Goal: Task Accomplishment & Management: Complete application form

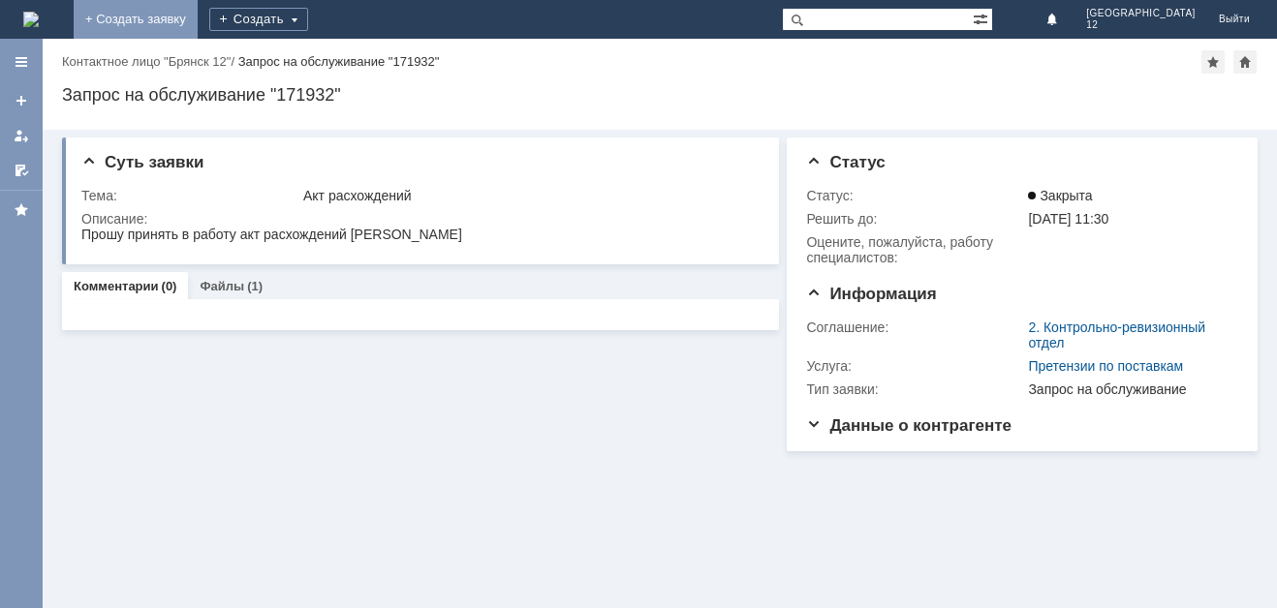
click at [198, 20] on link "+ Создать заявку" at bounding box center [136, 19] width 124 height 39
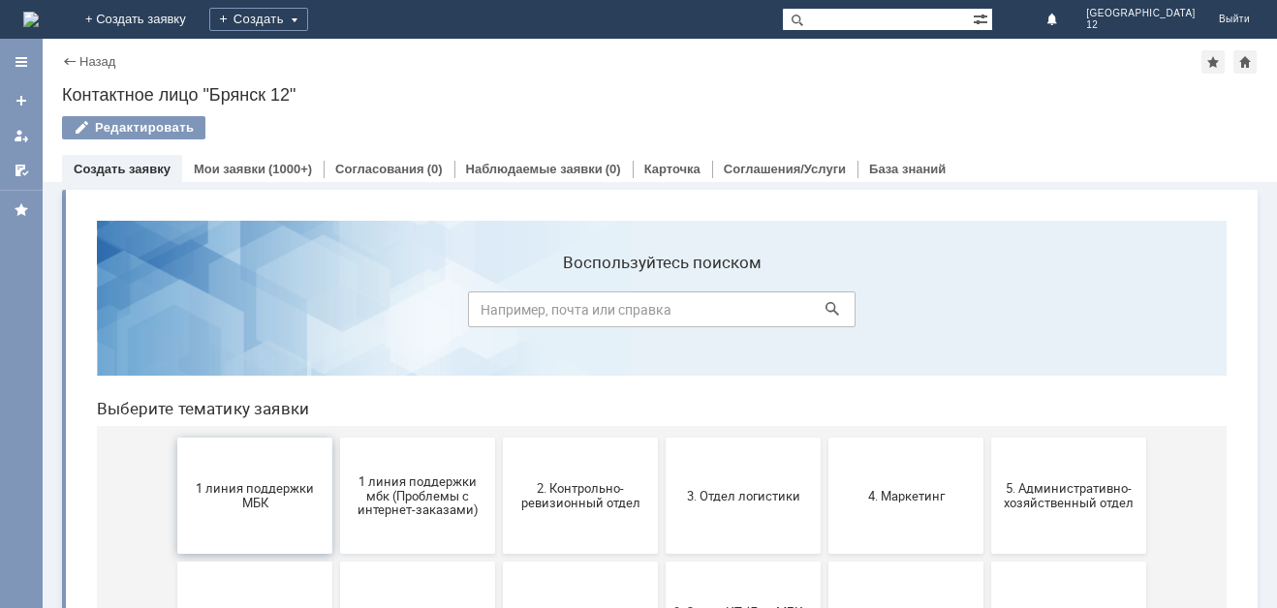
click at [263, 492] on span "1 линия поддержки МБК" at bounding box center [254, 495] width 143 height 29
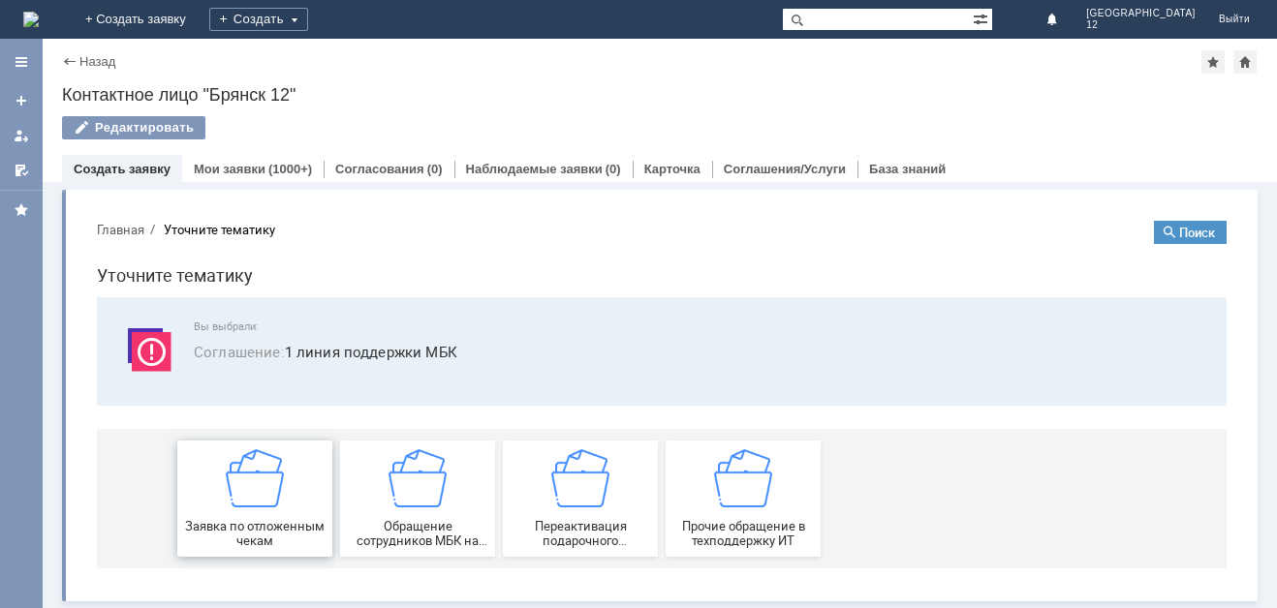
click at [260, 496] on img at bounding box center [255, 478] width 58 height 58
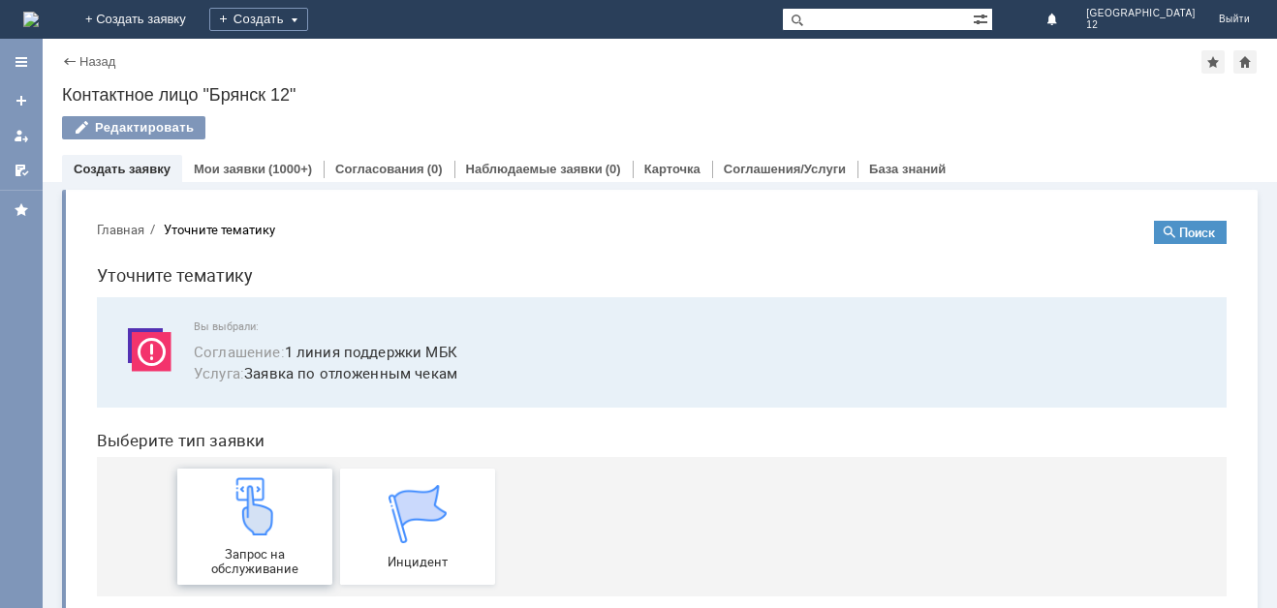
click at [260, 510] on img at bounding box center [255, 507] width 58 height 58
click at [245, 539] on div "Запрос на обслуживание" at bounding box center [254, 527] width 143 height 99
click at [263, 546] on div "Запрос на обслуживание" at bounding box center [254, 527] width 143 height 99
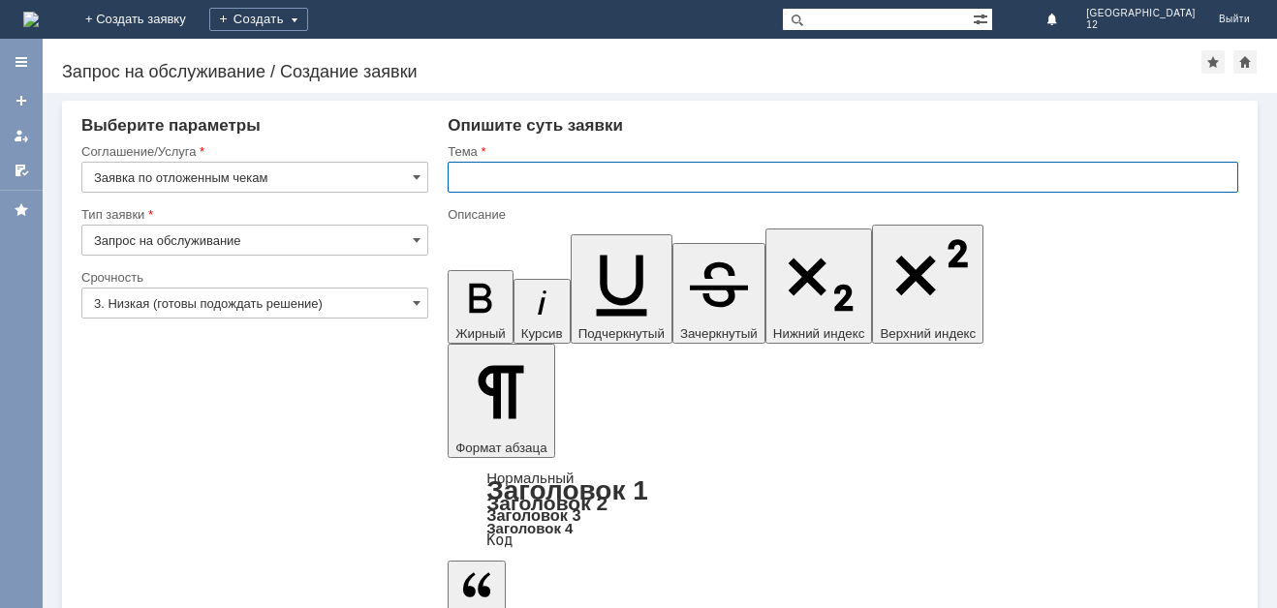
click at [474, 173] on input "text" at bounding box center [843, 177] width 790 height 31
type input "Отл чек"
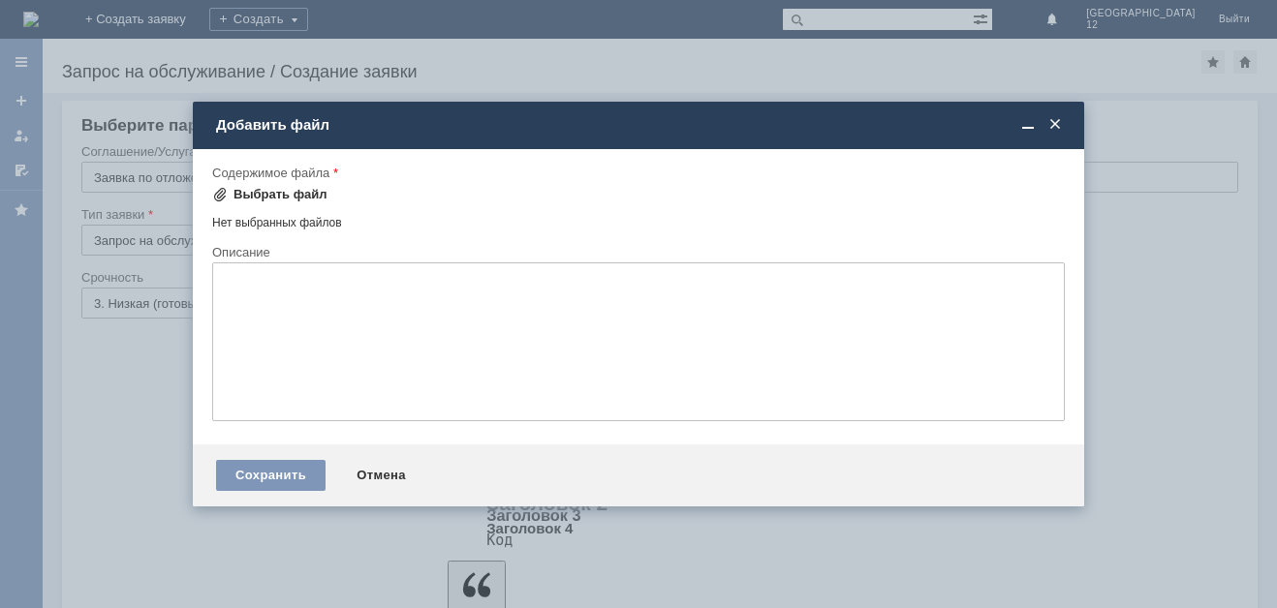
click at [221, 194] on span at bounding box center [219, 194] width 15 height 15
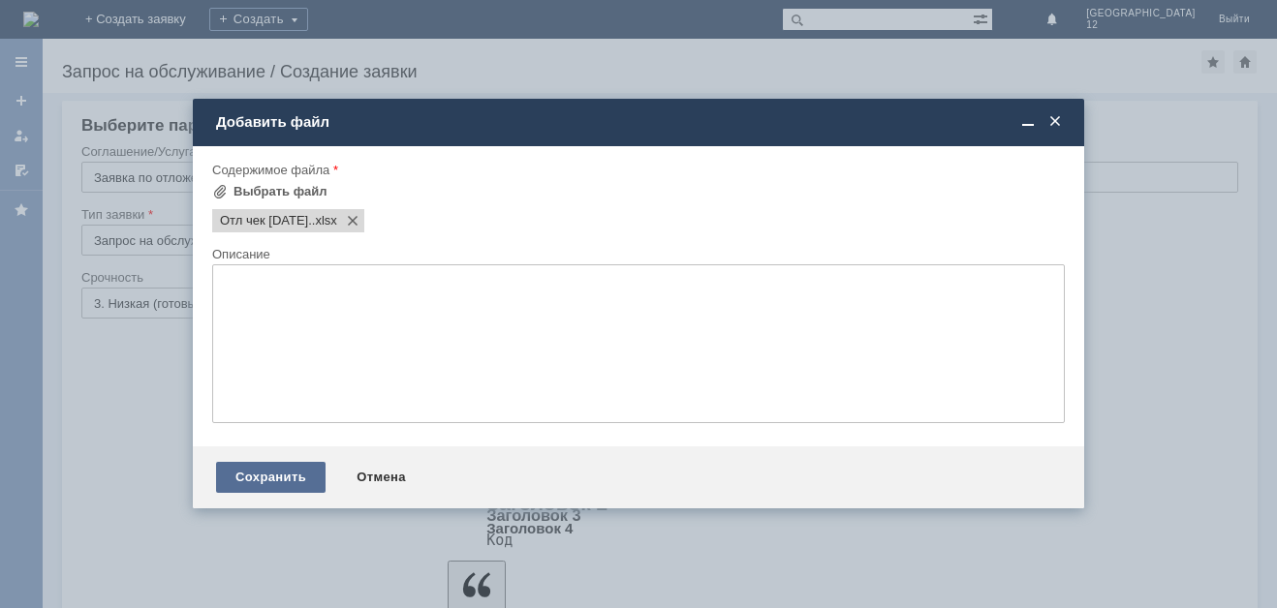
click at [260, 482] on div "Сохранить" at bounding box center [270, 477] width 109 height 31
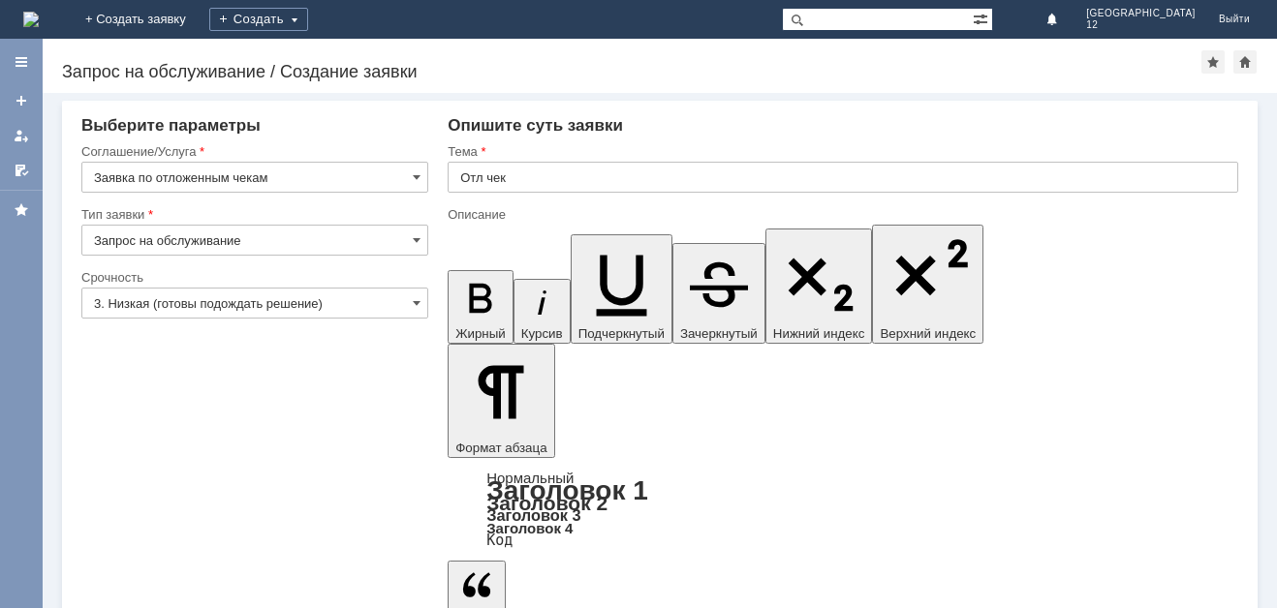
click at [476, 167] on input "text" at bounding box center [843, 177] width 790 height 31
type input "Отл чек"
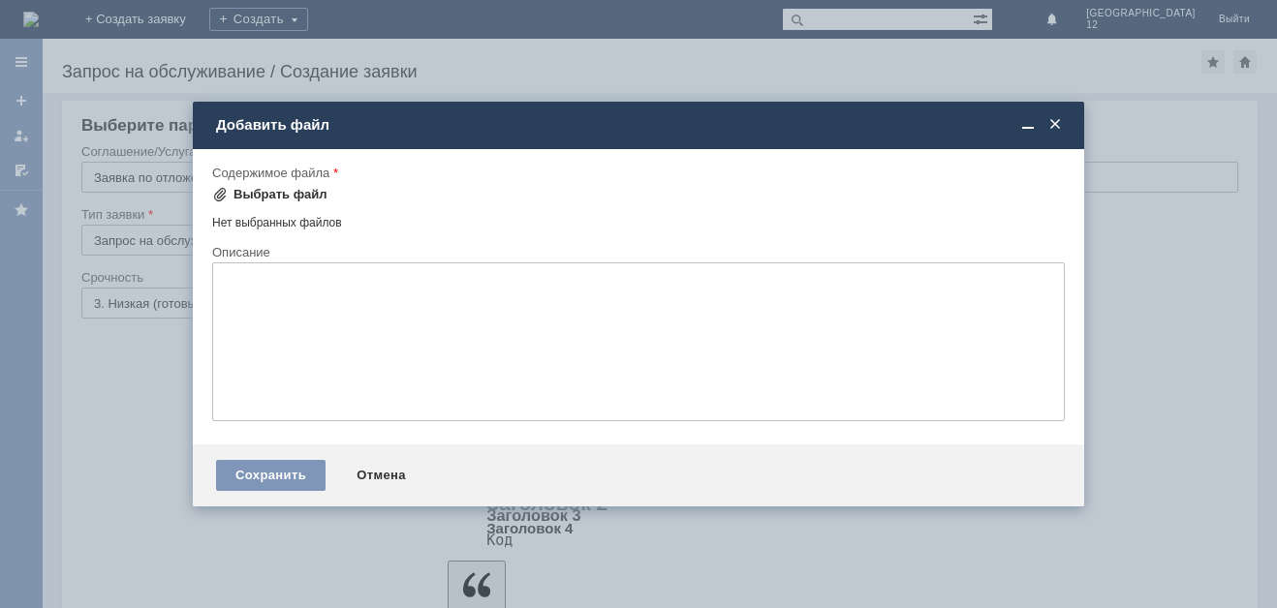
click at [259, 196] on div "Выбрать файл" at bounding box center [280, 194] width 94 height 15
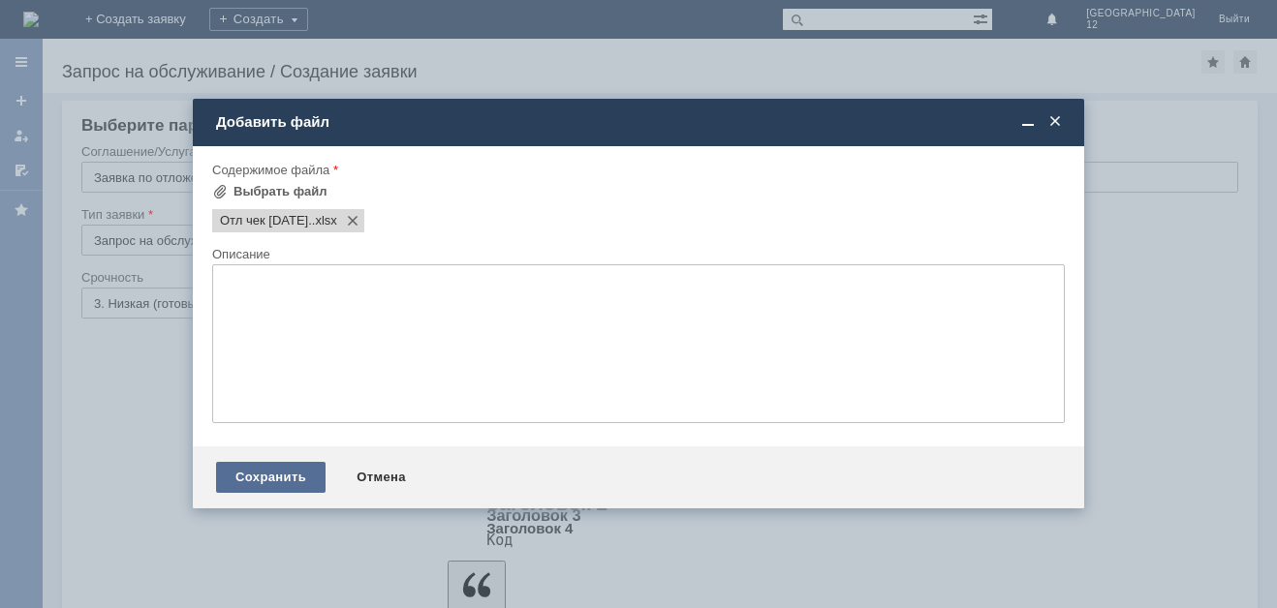
click at [259, 479] on div "Сохранить" at bounding box center [270, 477] width 109 height 31
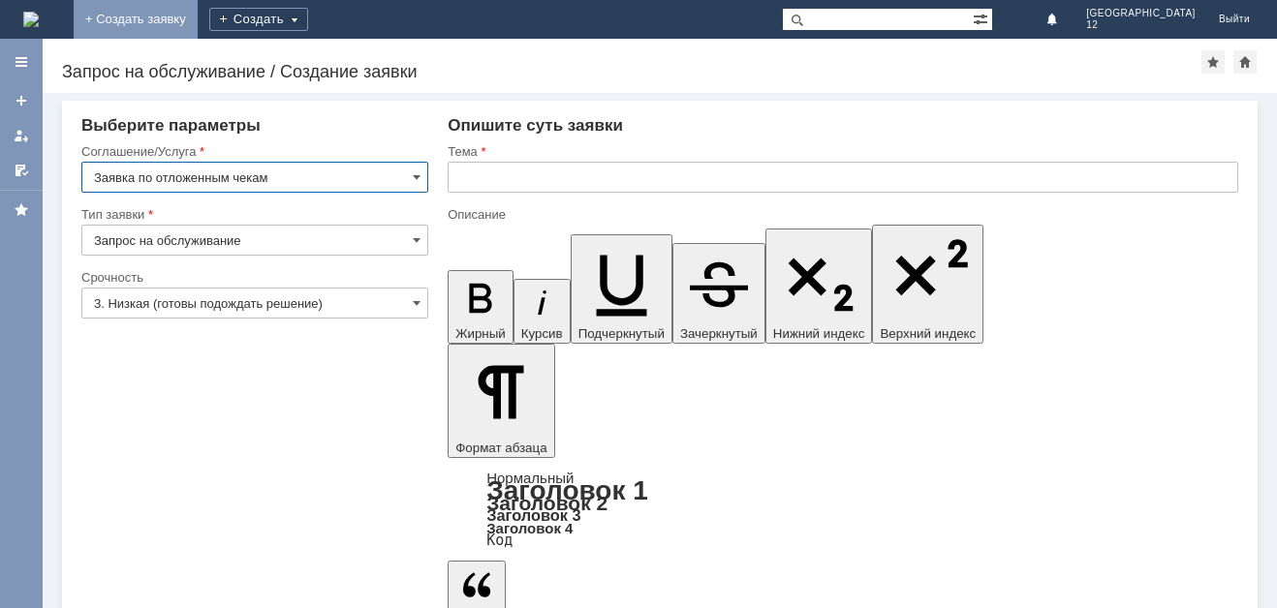
click at [198, 23] on link "+ Создать заявку" at bounding box center [136, 19] width 124 height 39
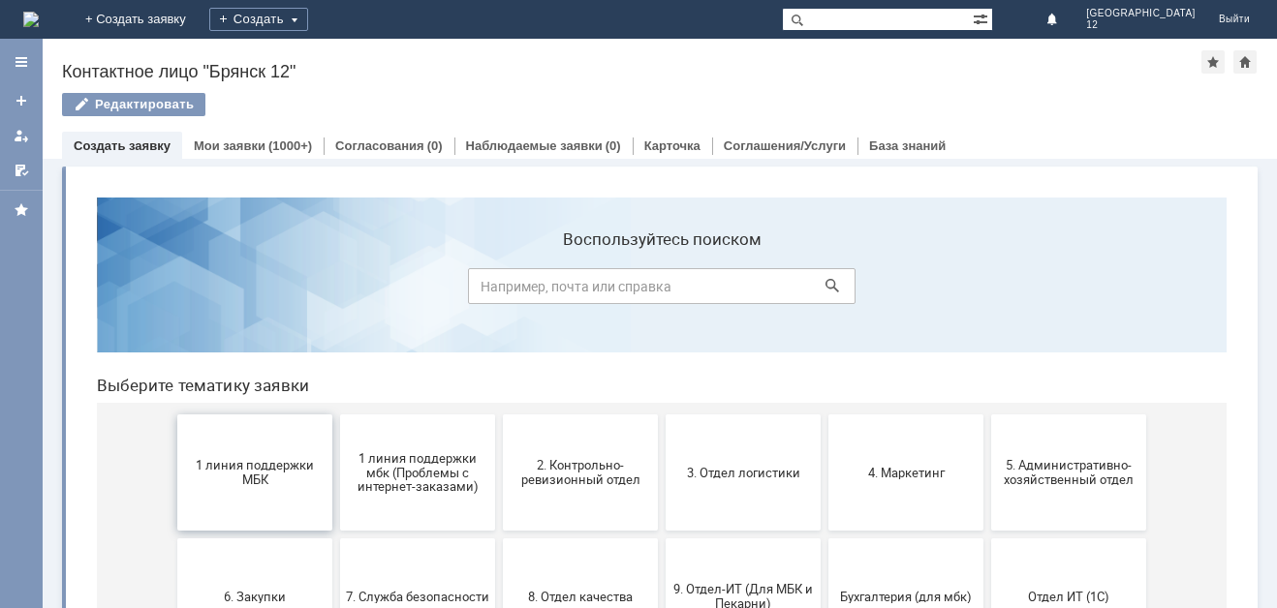
click at [251, 459] on span "1 линия поддержки МБК" at bounding box center [254, 472] width 143 height 29
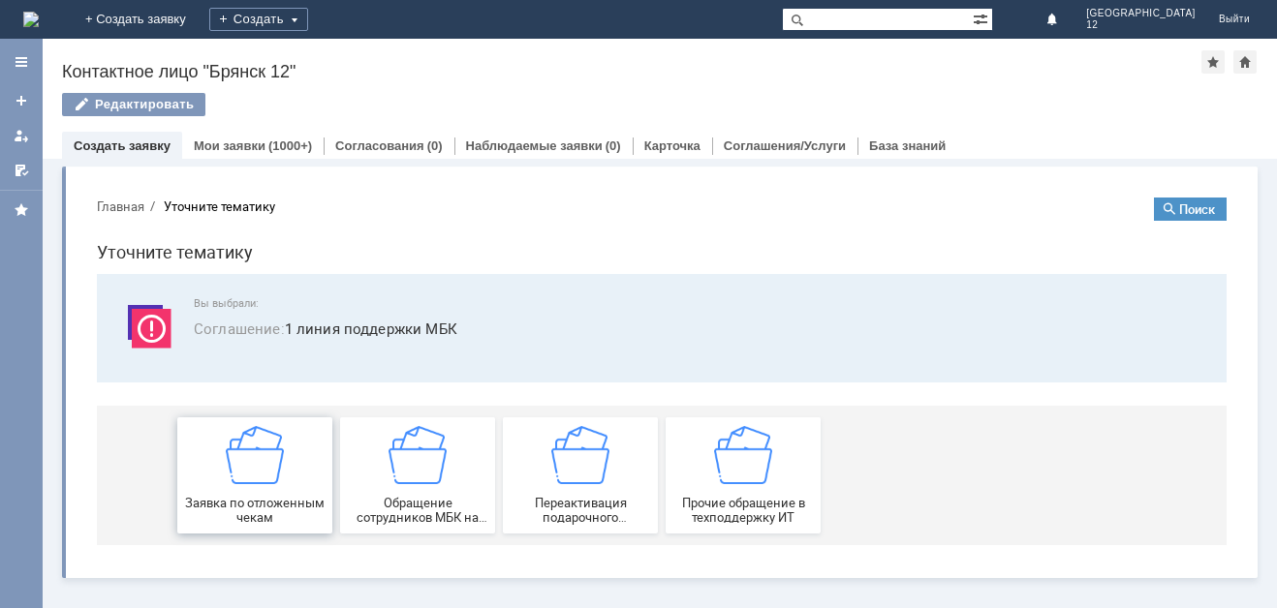
click at [257, 471] on img at bounding box center [255, 455] width 58 height 58
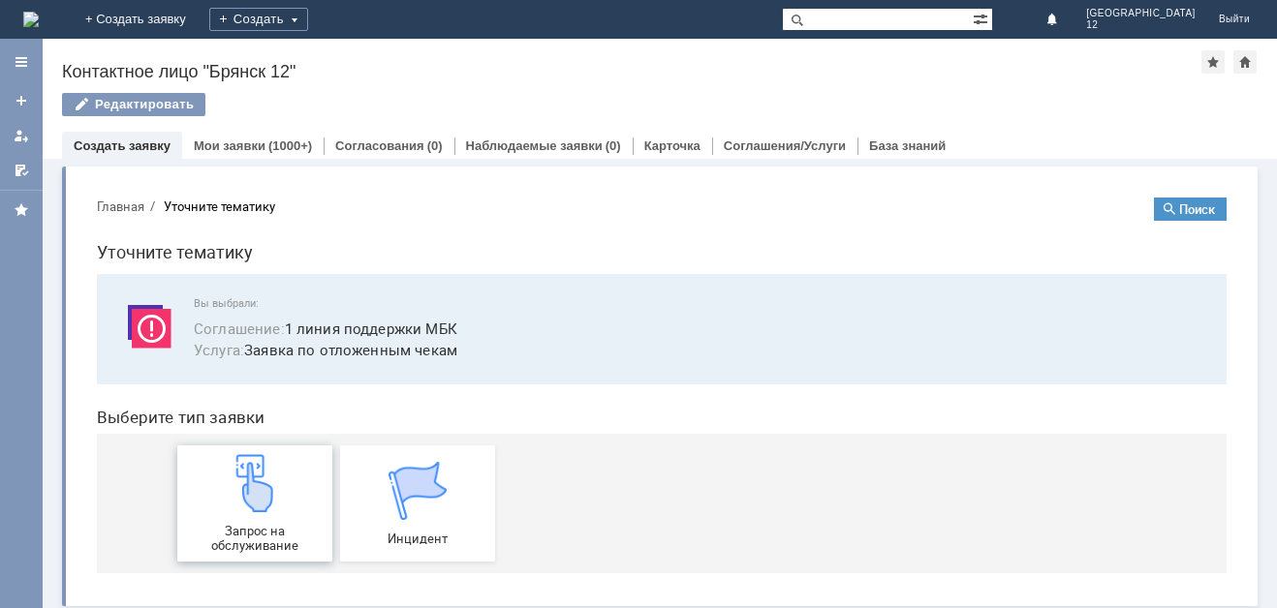
click at [257, 472] on img at bounding box center [255, 483] width 58 height 58
click at [263, 483] on img at bounding box center [255, 483] width 58 height 58
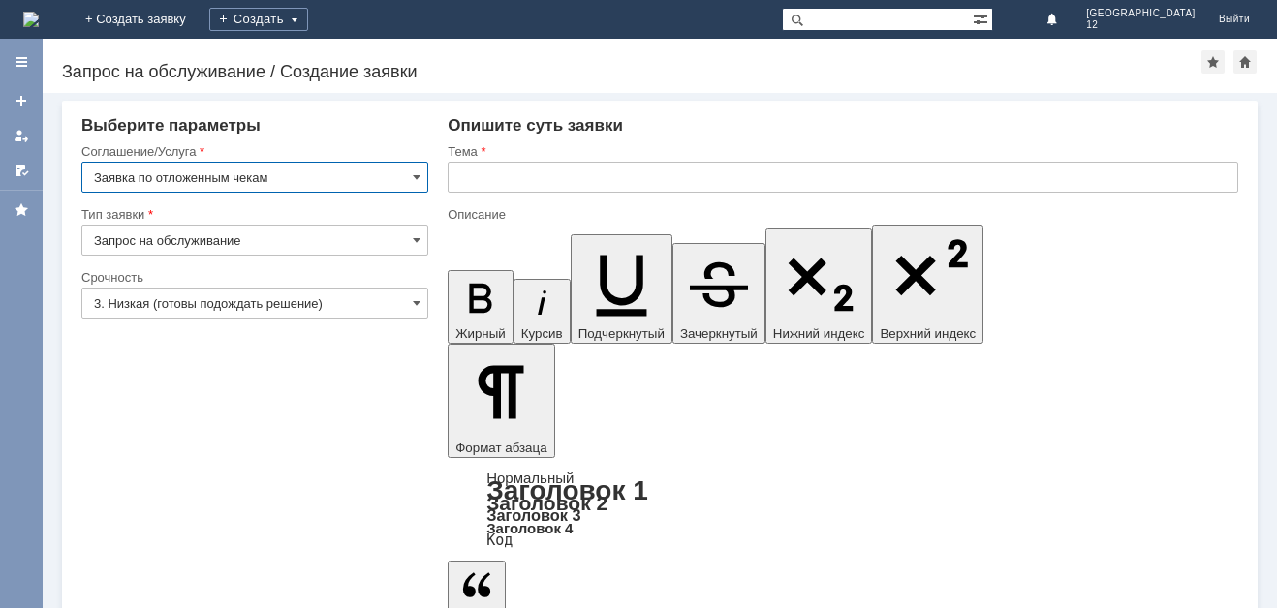
click at [479, 169] on input "text" at bounding box center [843, 177] width 790 height 31
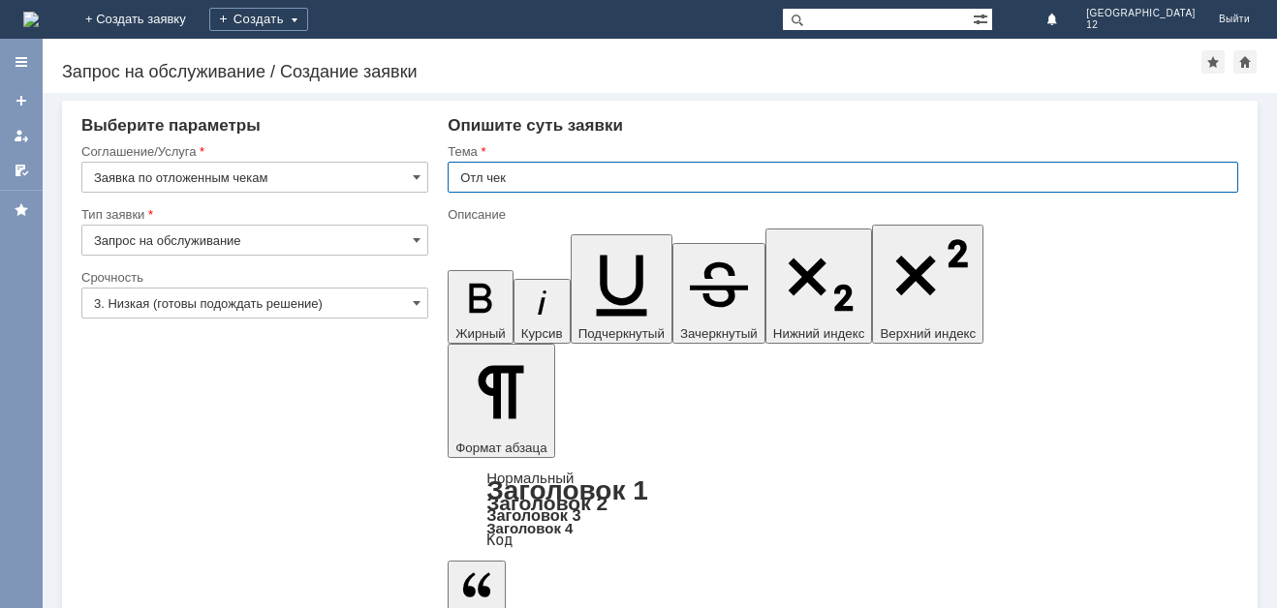
type input "Отл чек"
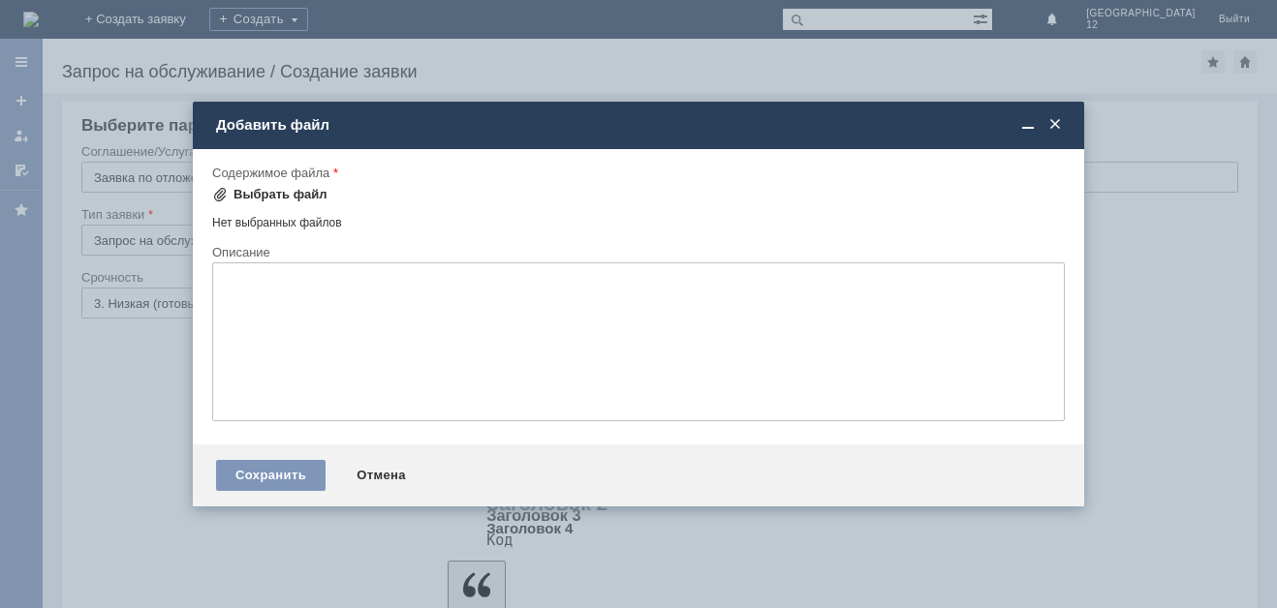
click at [266, 195] on div "Выбрать файл" at bounding box center [280, 194] width 94 height 15
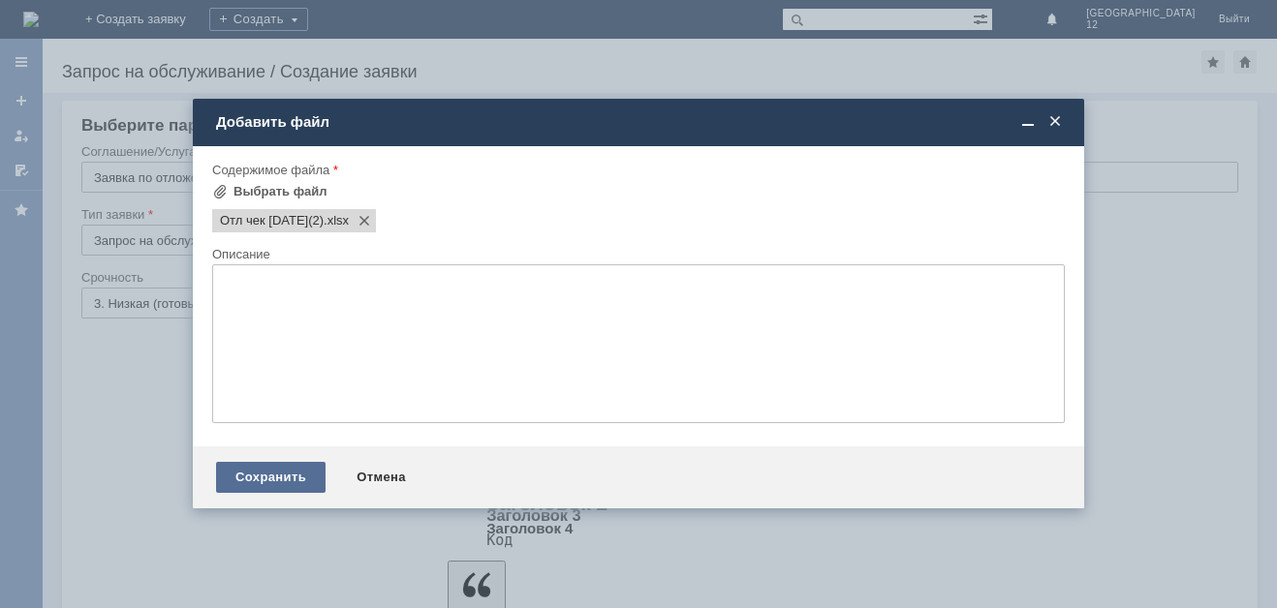
click at [288, 465] on div "Сохранить" at bounding box center [270, 477] width 109 height 31
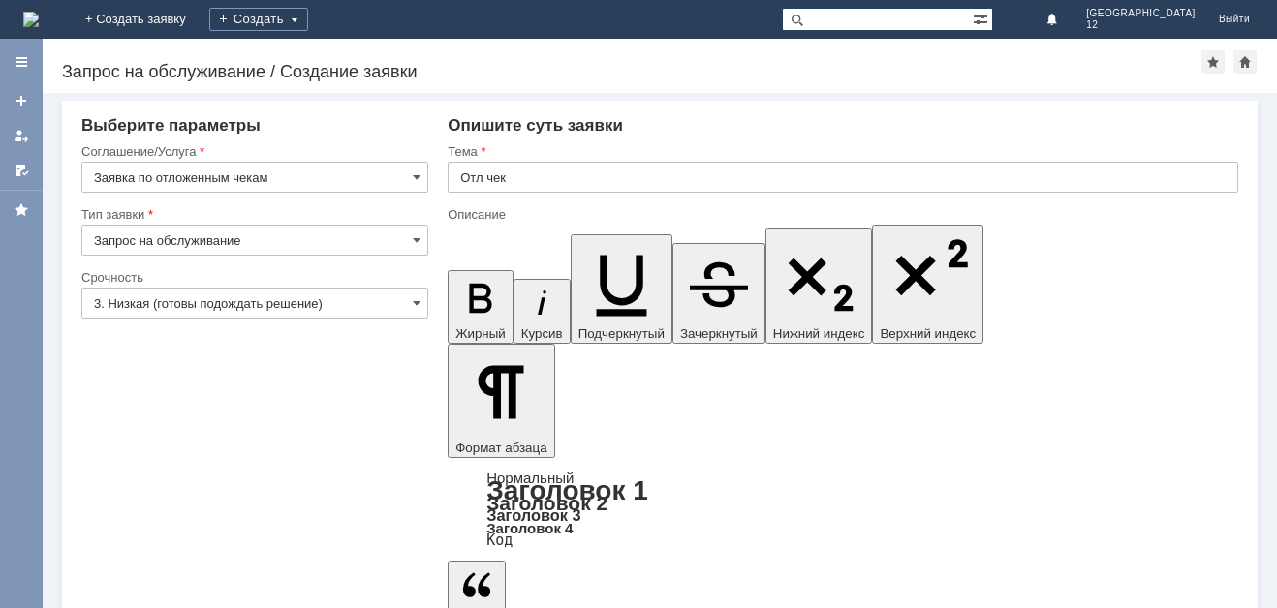
click at [491, 171] on input "text" at bounding box center [843, 177] width 790 height 31
type input "Отл чек"
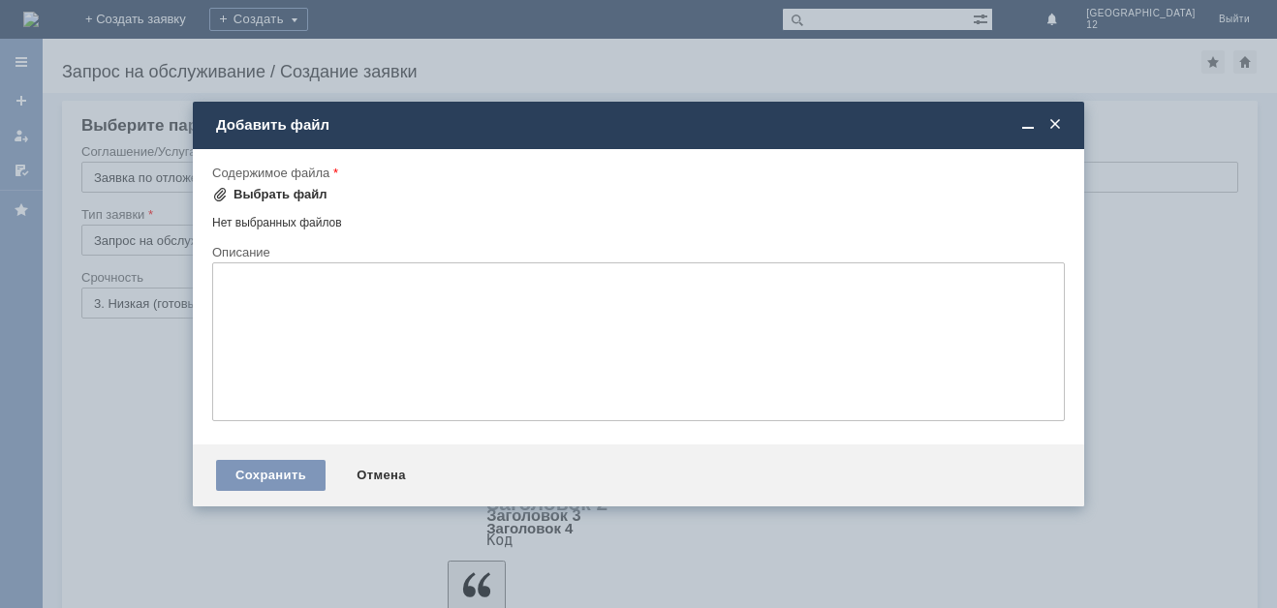
click at [265, 198] on div "Выбрать файл" at bounding box center [280, 194] width 94 height 15
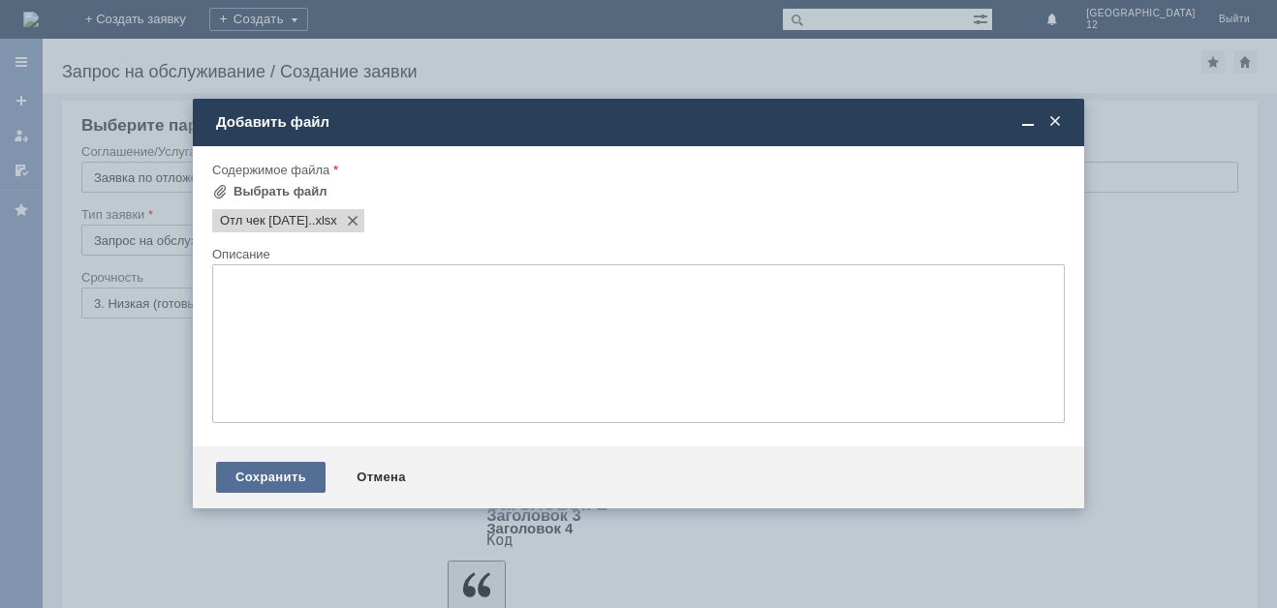
click at [232, 464] on div "Сохранить" at bounding box center [270, 477] width 109 height 31
